Goal: Task Accomplishment & Management: Use online tool/utility

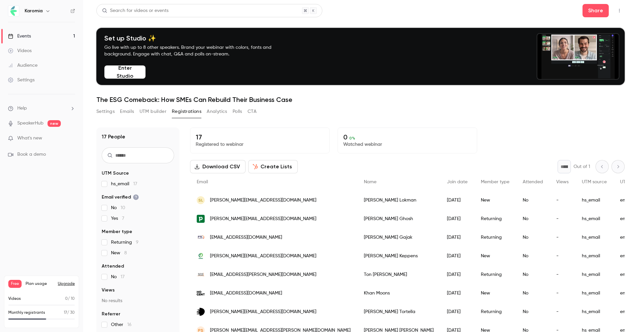
click at [102, 107] on button "Settings" at bounding box center [105, 111] width 18 height 11
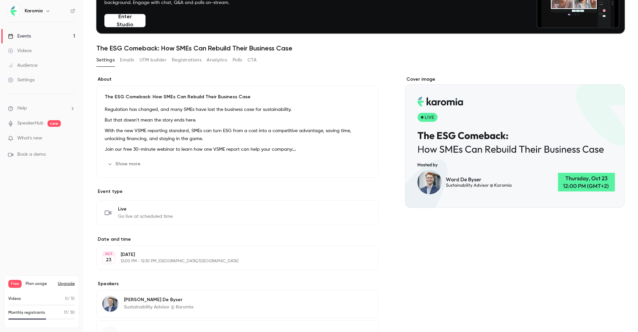
scroll to position [53, 0]
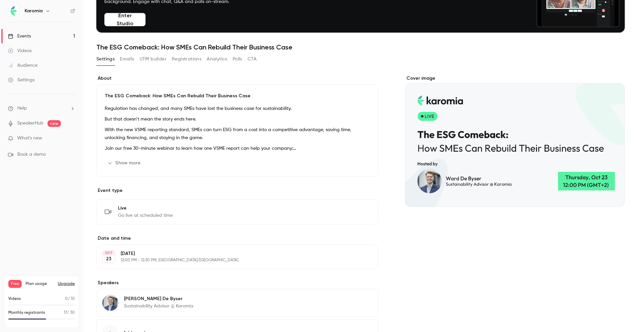
click at [158, 127] on p "With the new VSME reporting standard, SMEs can turn ESG from a cost into a comp…" at bounding box center [238, 134] width 266 height 16
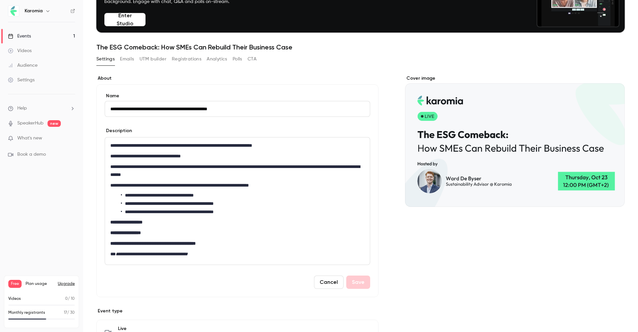
click at [182, 166] on p "**********" at bounding box center [237, 171] width 254 height 16
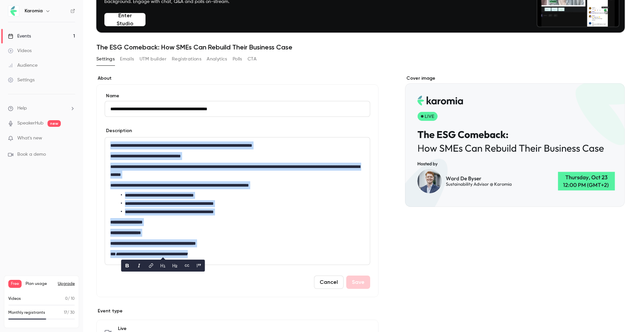
copy div "**********"
click at [132, 60] on button "Emails" at bounding box center [127, 59] width 14 height 11
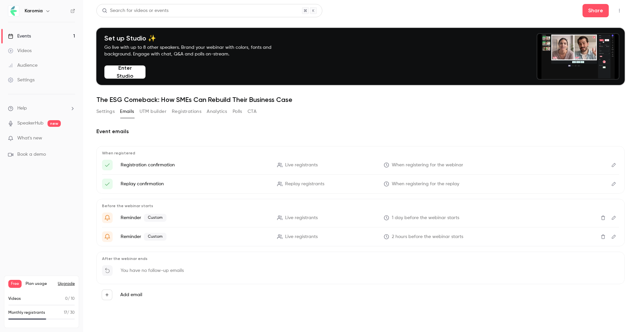
click at [161, 113] on button "UTM builder" at bounding box center [153, 111] width 27 height 11
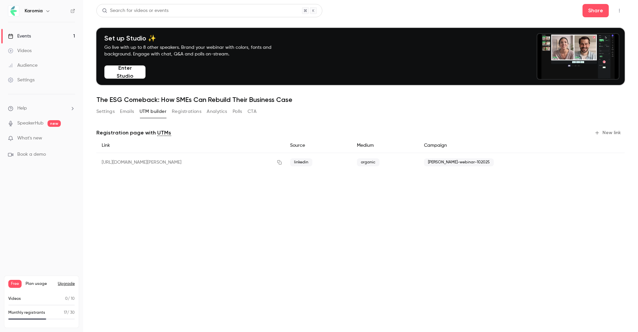
scroll to position [0, 0]
click at [607, 133] on button "New link" at bounding box center [608, 133] width 33 height 11
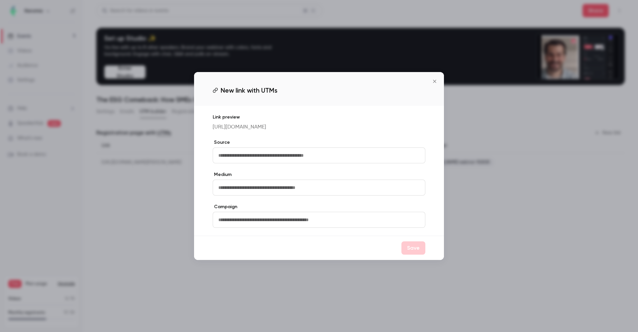
click at [288, 162] on input "text" at bounding box center [319, 156] width 213 height 16
type input "********"
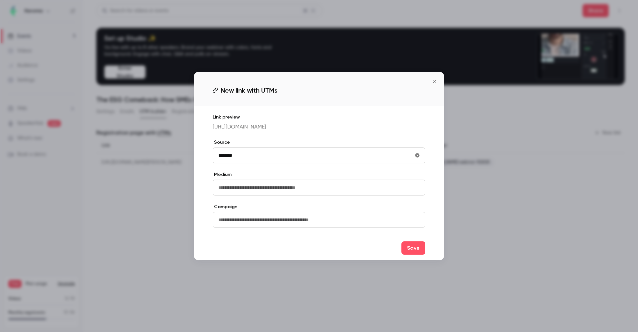
click at [290, 194] on input "text" at bounding box center [319, 188] width 213 height 16
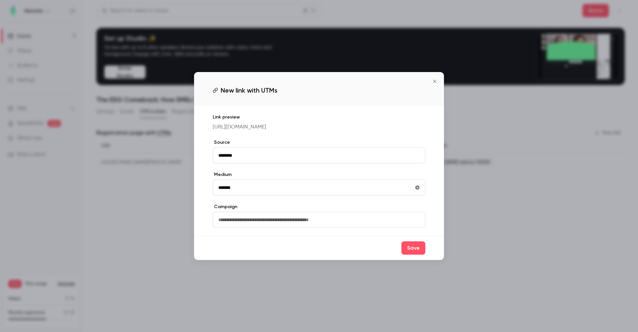
type input "*******"
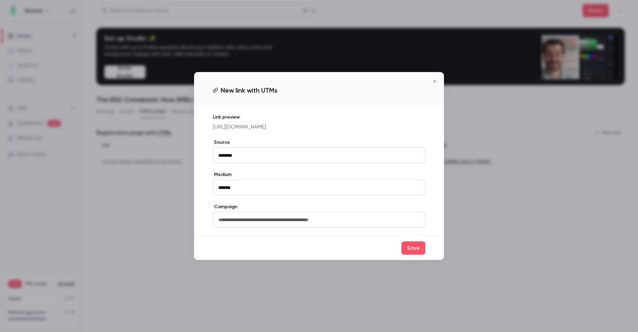
click at [299, 222] on input "text" at bounding box center [319, 220] width 213 height 16
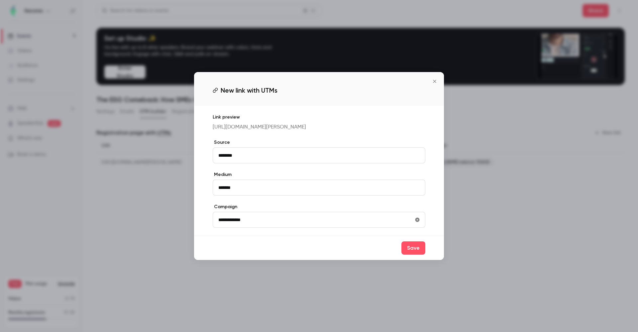
type input "**********"
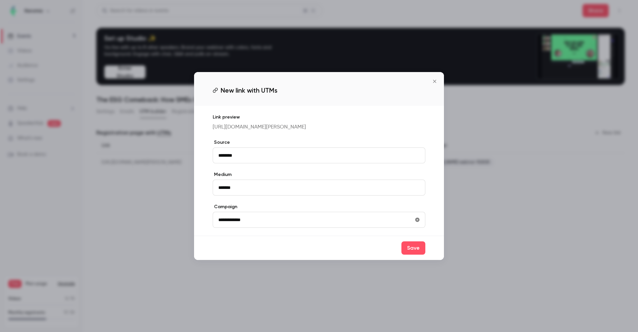
click at [409, 255] on button "Save" at bounding box center [414, 248] width 24 height 13
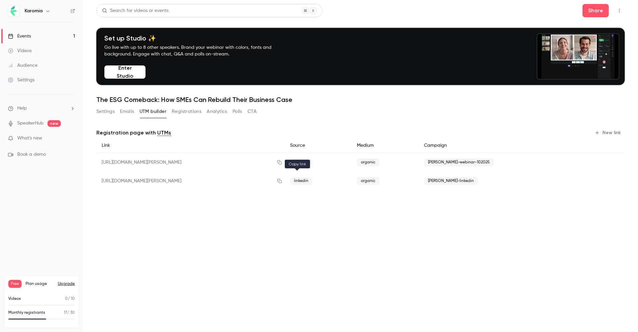
click at [285, 180] on button "button" at bounding box center [279, 181] width 11 height 11
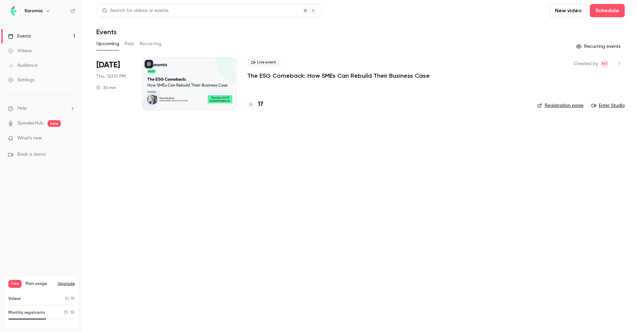
click at [260, 104] on h4 "17" at bounding box center [260, 104] width 5 height 9
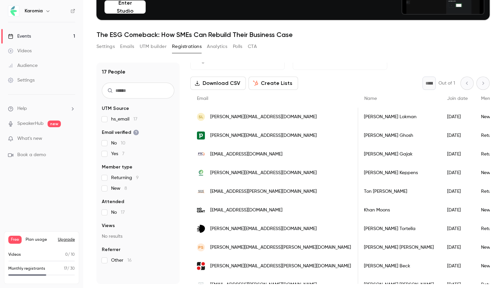
scroll to position [18, 0]
drag, startPoint x: 283, startPoint y: 135, endPoint x: 247, endPoint y: 134, distance: 36.6
click at [247, 134] on div "[PERSON_NAME][EMAIL_ADDRESS][DOMAIN_NAME]" at bounding box center [274, 135] width 168 height 19
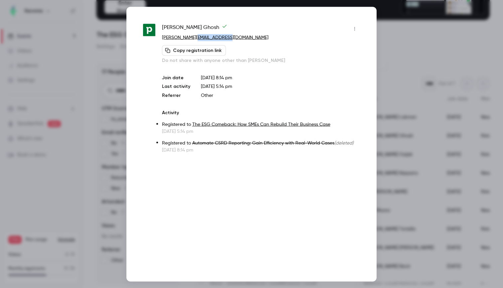
drag, startPoint x: 234, startPoint y: 37, endPoint x: 199, endPoint y: 37, distance: 34.6
click at [199, 37] on p "[PERSON_NAME][EMAIL_ADDRESS][DOMAIN_NAME]" at bounding box center [261, 37] width 198 height 7
copy link "pipedrive.com"
click at [405, 105] on div at bounding box center [251, 144] width 503 height 288
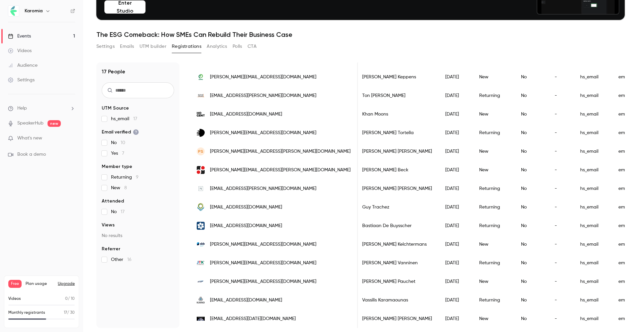
scroll to position [0, 0]
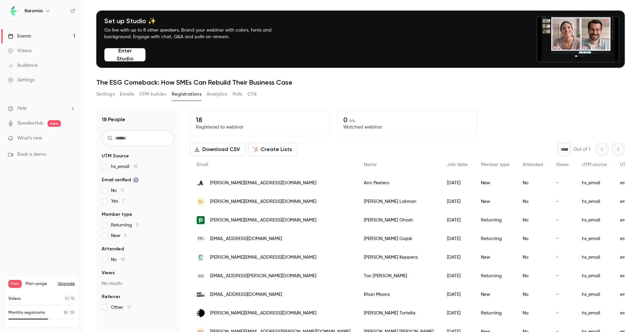
scroll to position [20, 0]
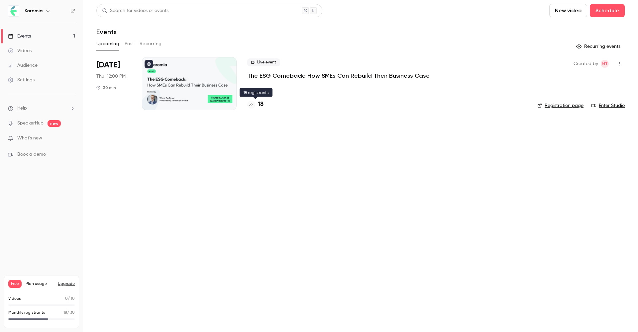
click at [258, 105] on div "18" at bounding box center [255, 104] width 16 height 9
